Goal: Task Accomplishment & Management: Complete application form

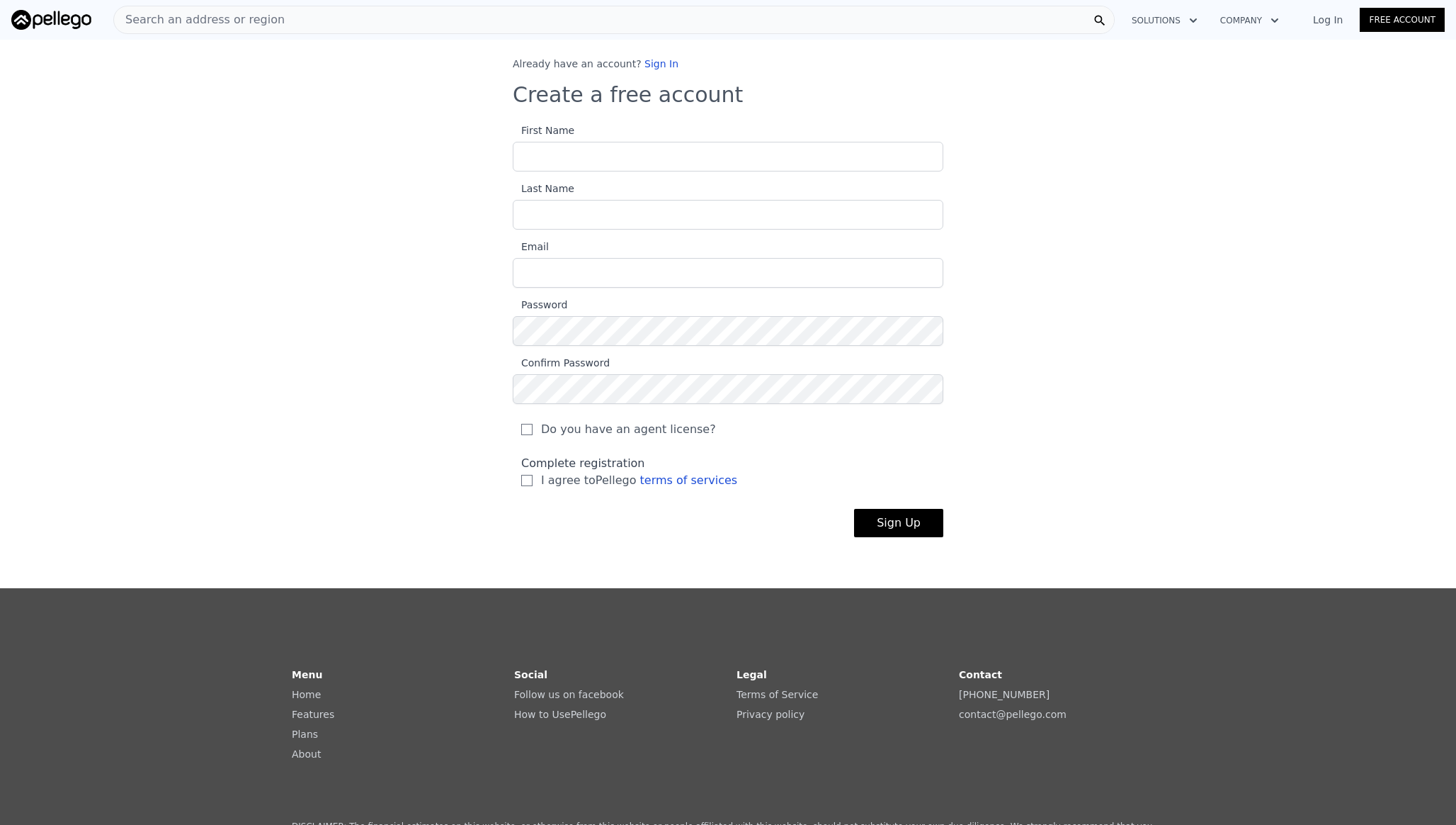
click at [610, 154] on input "First Name" at bounding box center [728, 156] width 430 height 30
type input "[PERSON_NAME]"
type input "[EMAIL_ADDRESS][PERSON_NAME][DOMAIN_NAME]"
click at [854, 509] on button "Sign Up" at bounding box center [899, 523] width 90 height 28
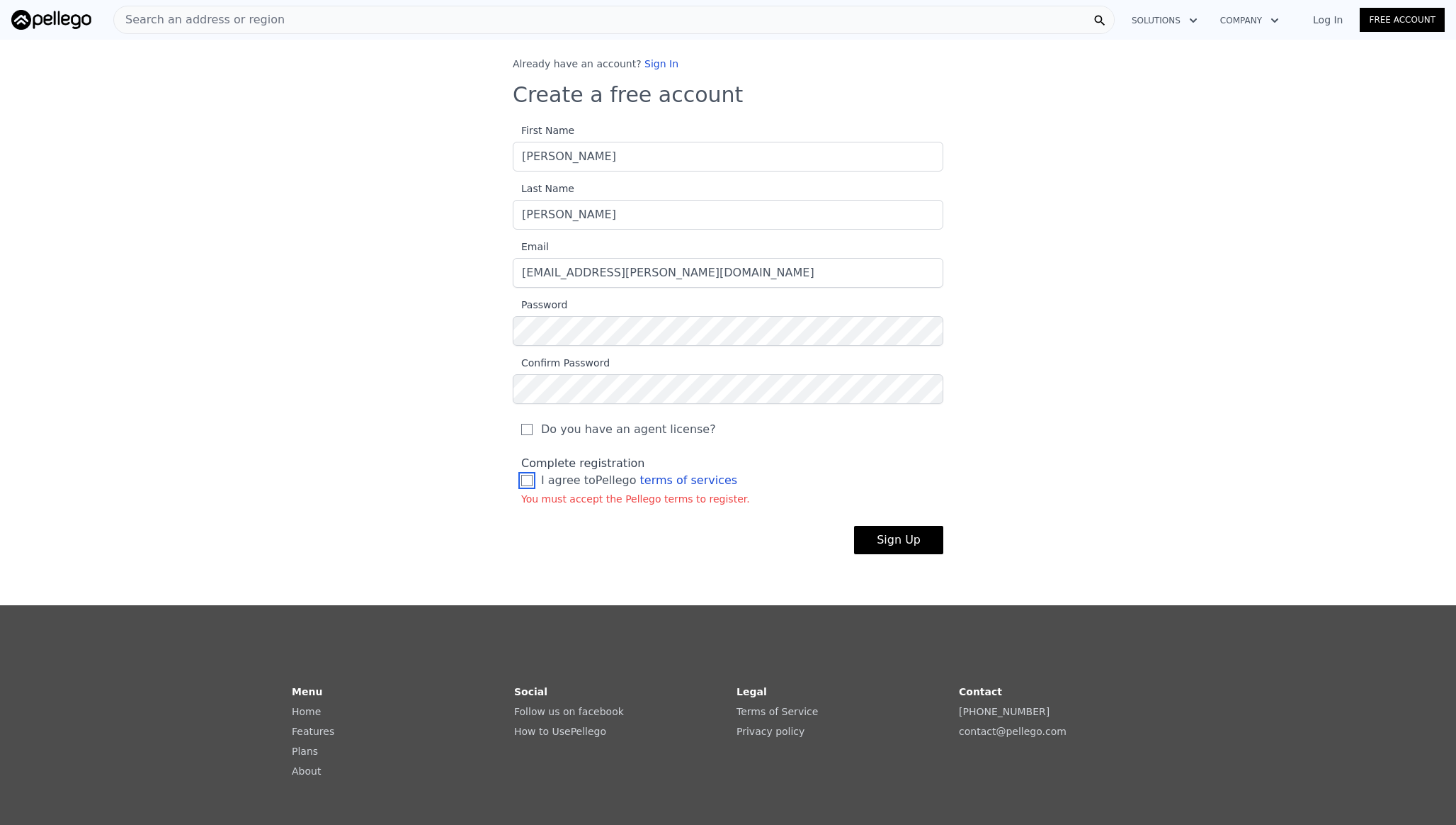
click at [526, 479] on input "I agree to Pellego terms of services" at bounding box center [527, 481] width 11 height 11
checkbox input "true"
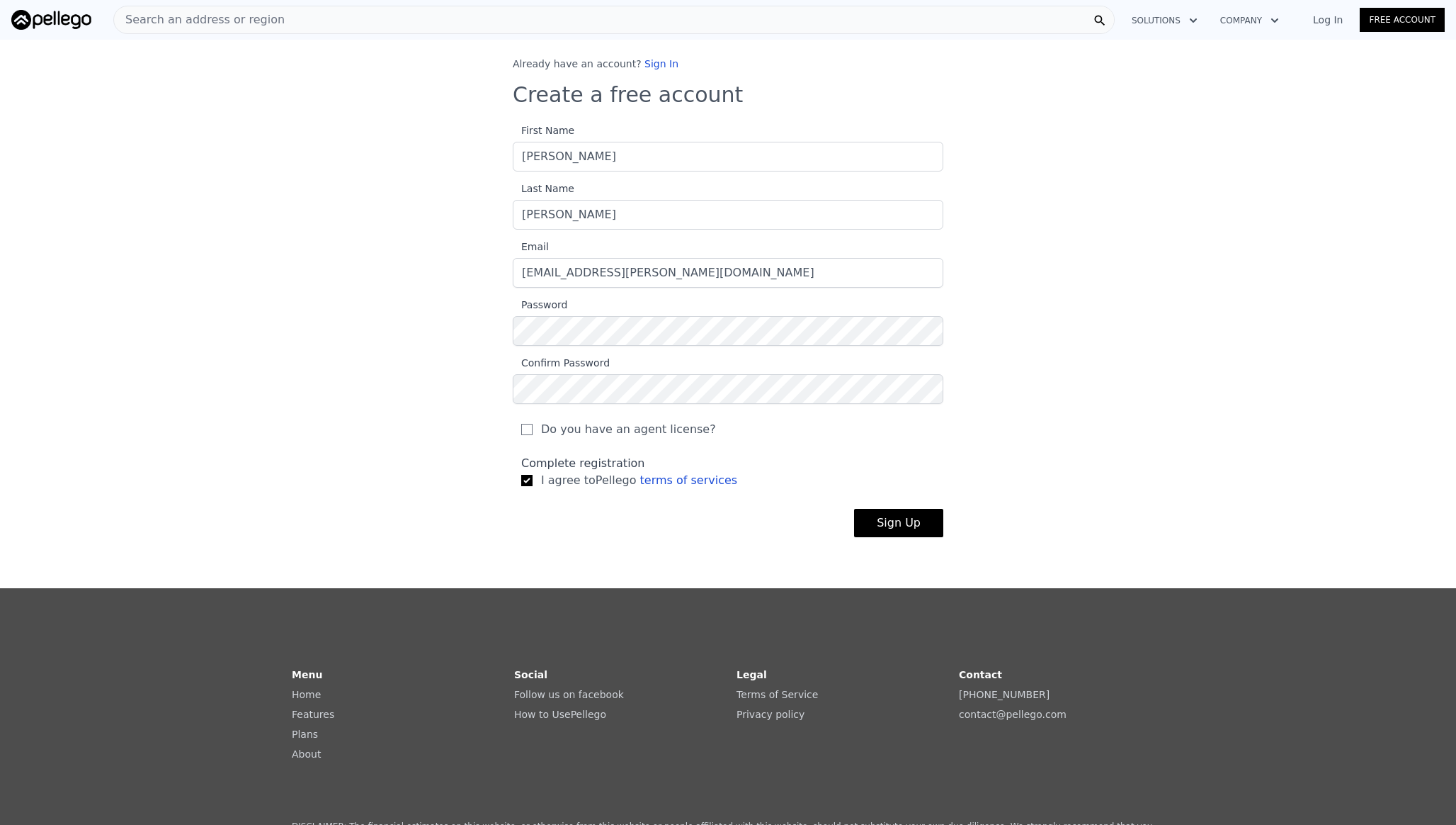
click at [883, 524] on button "Sign Up" at bounding box center [899, 523] width 90 height 28
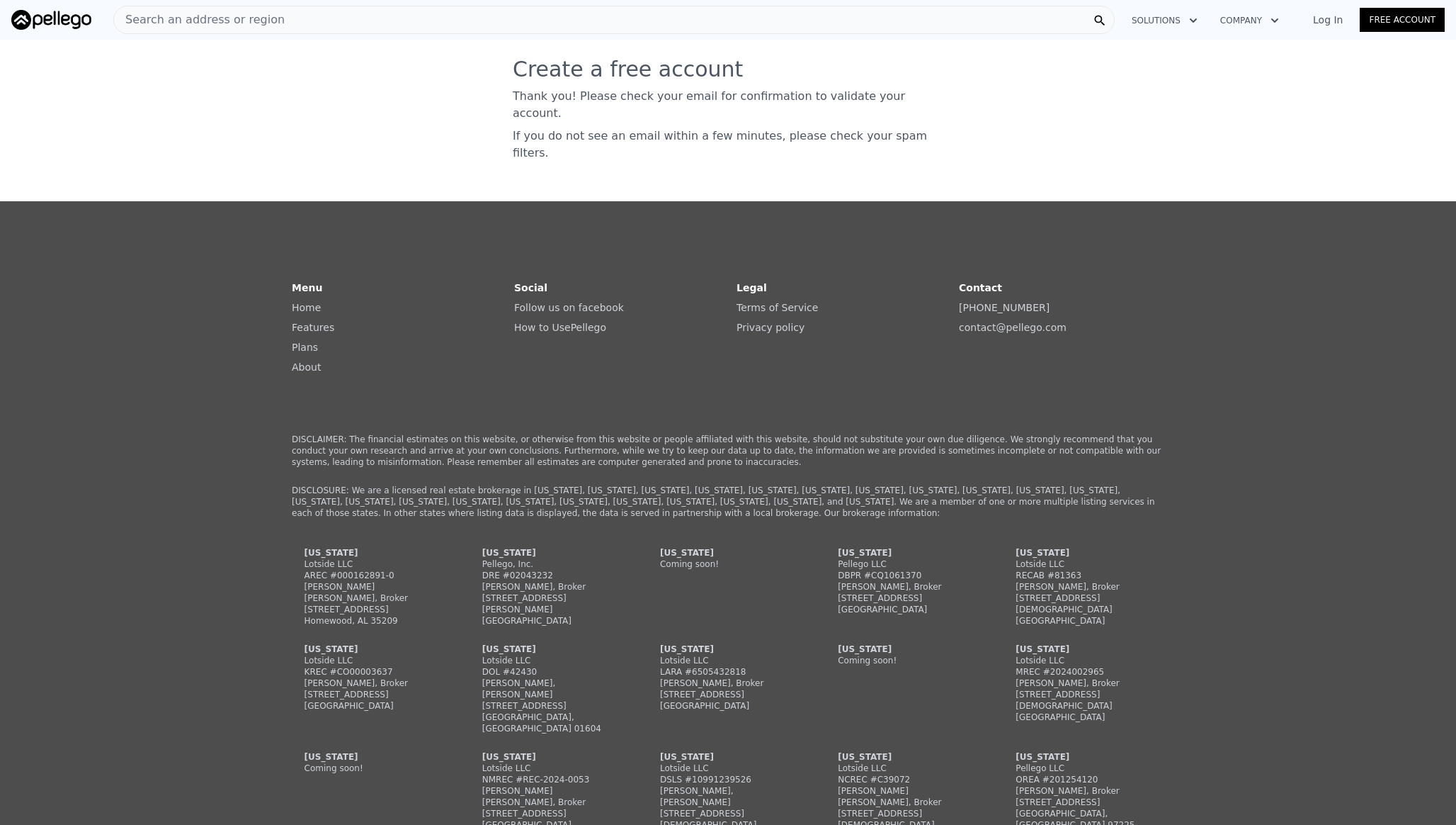
click at [1328, 23] on link "Log In" at bounding box center [1328, 20] width 64 height 15
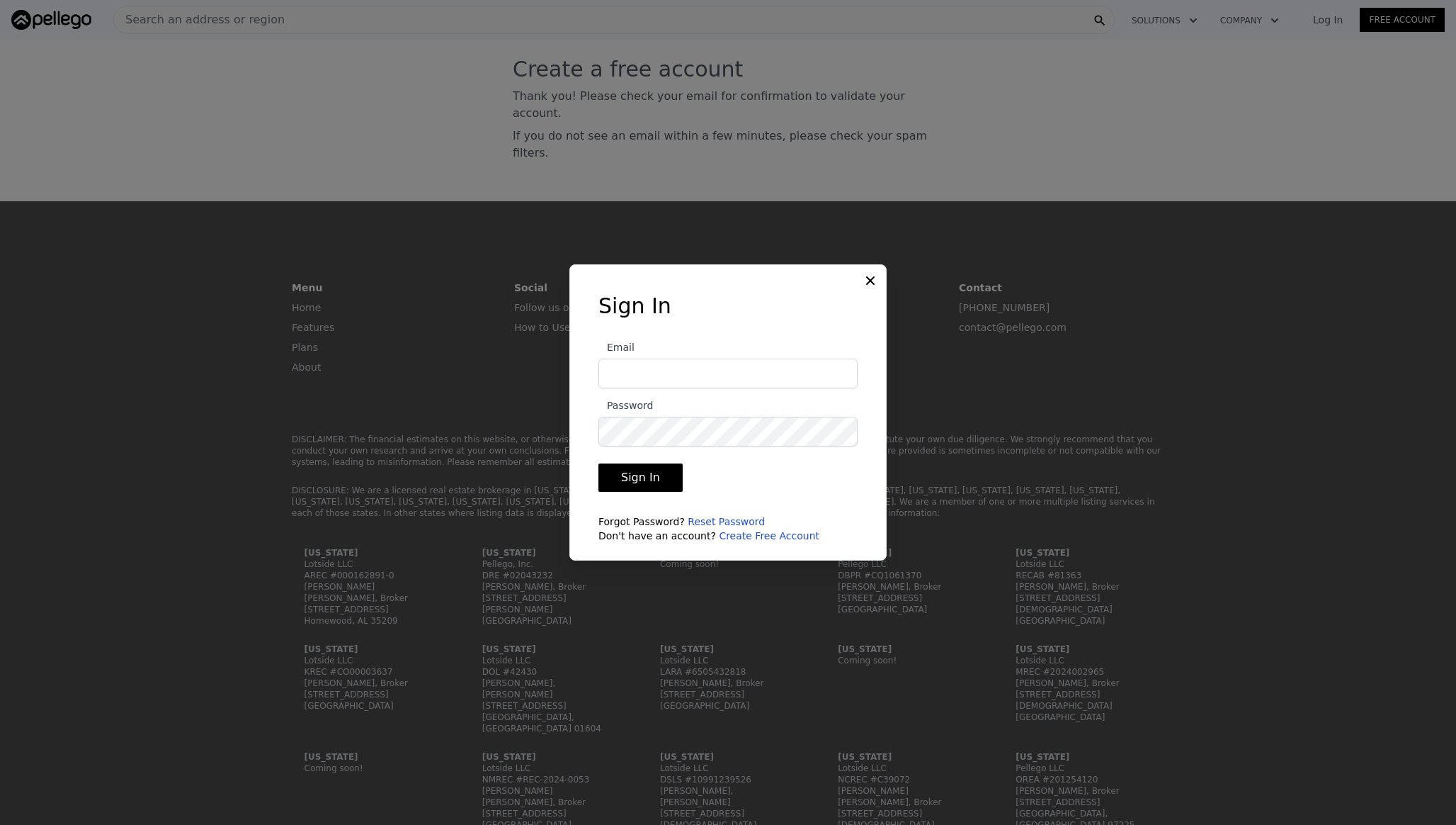
type input "[EMAIL_ADDRESS][PERSON_NAME][DOMAIN_NAME]"
click at [645, 480] on button "Sign In" at bounding box center [640, 478] width 84 height 28
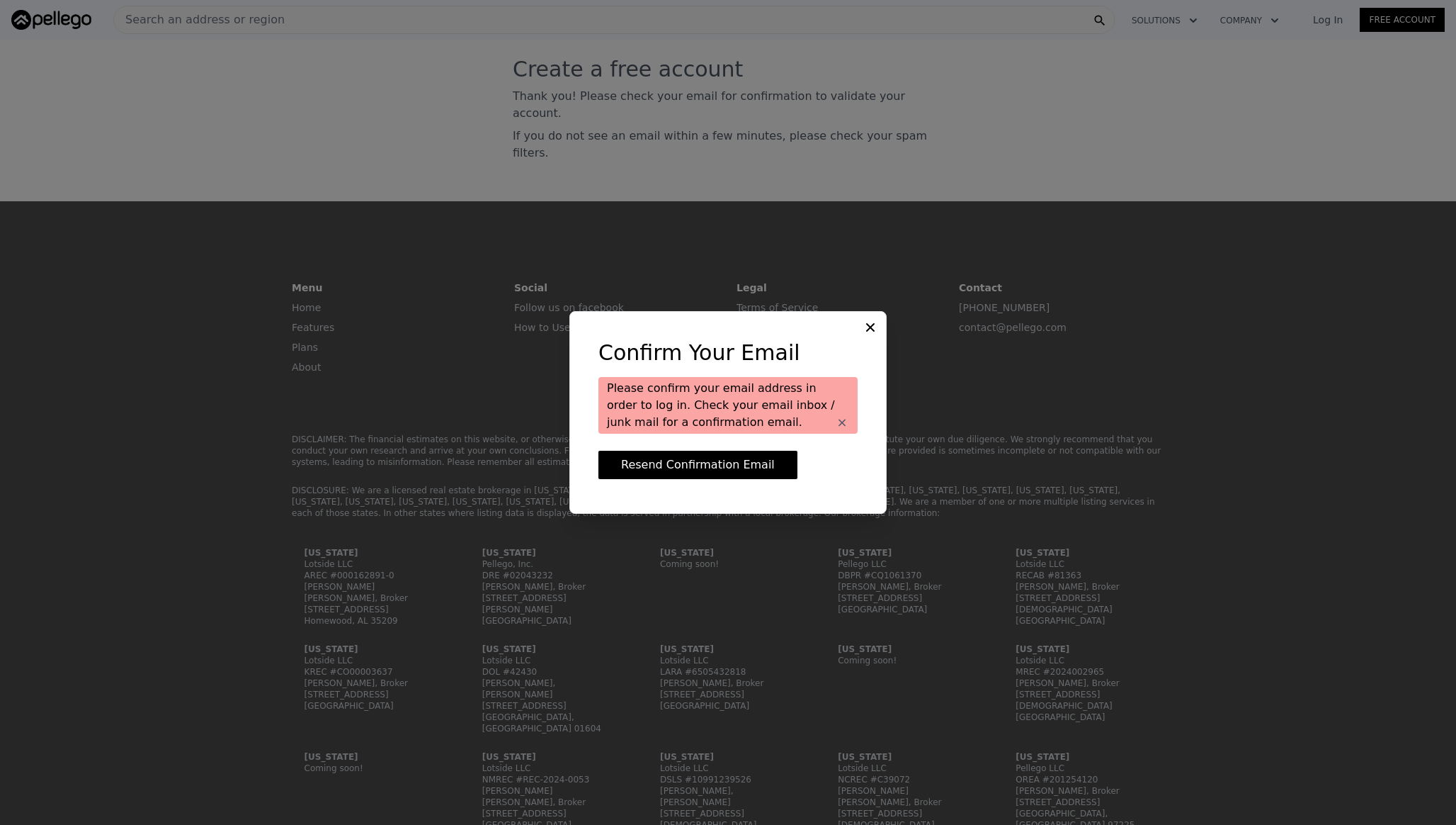
click at [867, 335] on div "Confirm Your Email Please confirm your email address in order to log in. Check …" at bounding box center [728, 412] width 317 height 203
click at [872, 327] on icon at bounding box center [871, 327] width 15 height 15
